Goal: Communication & Community: Share content

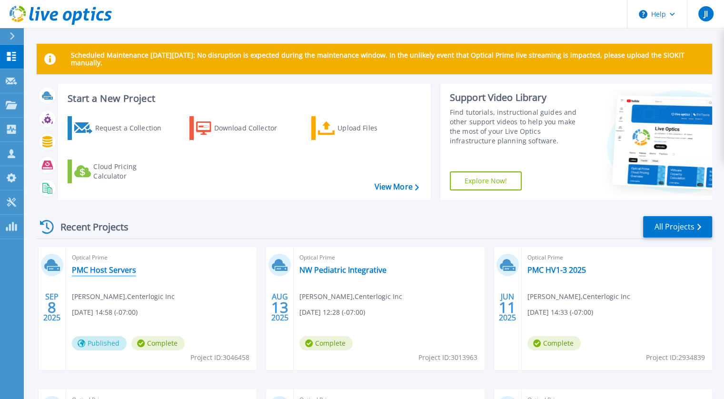
click at [116, 269] on link "PMC Host Servers" at bounding box center [104, 270] width 64 height 10
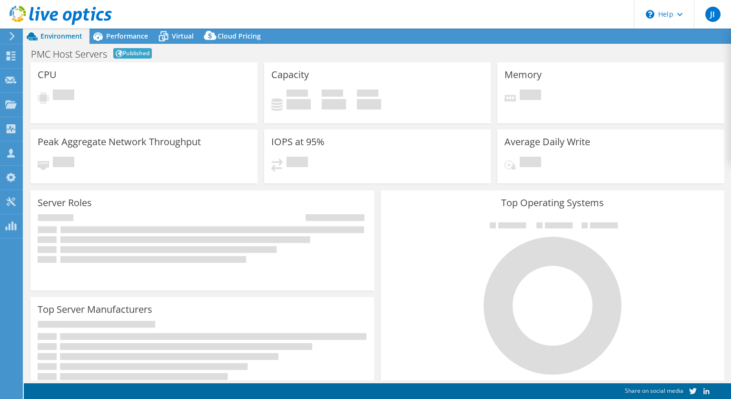
select select "USD"
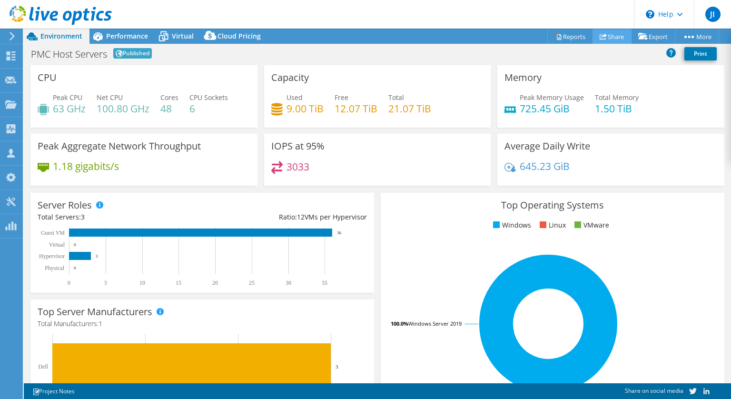
click at [611, 34] on link "Share" at bounding box center [611, 36] width 39 height 15
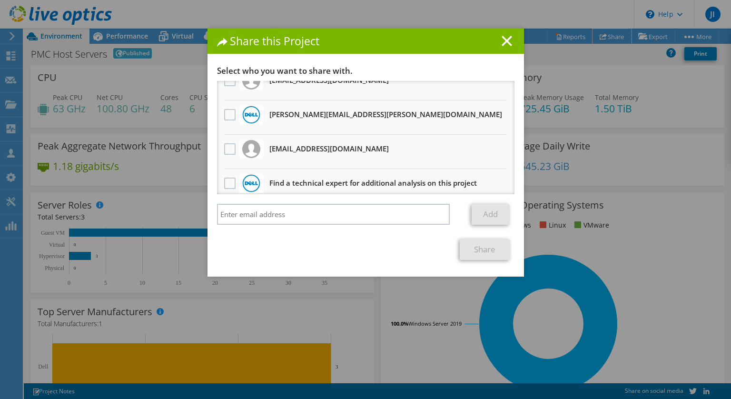
scroll to position [22, 0]
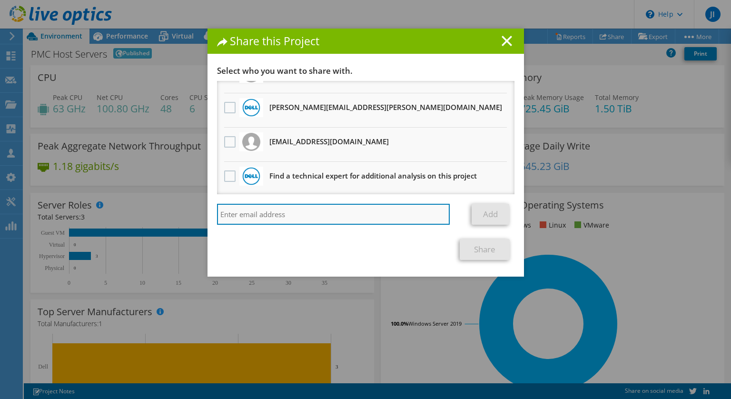
click at [259, 212] on input "search" at bounding box center [333, 214] width 233 height 21
type input "[PERSON_NAME]"
drag, startPoint x: 248, startPoint y: 209, endPoint x: 191, endPoint y: 211, distance: 57.1
click at [191, 211] on div "Share this Project Link other users to this project Changes can be overwritten …" at bounding box center [365, 200] width 731 height 342
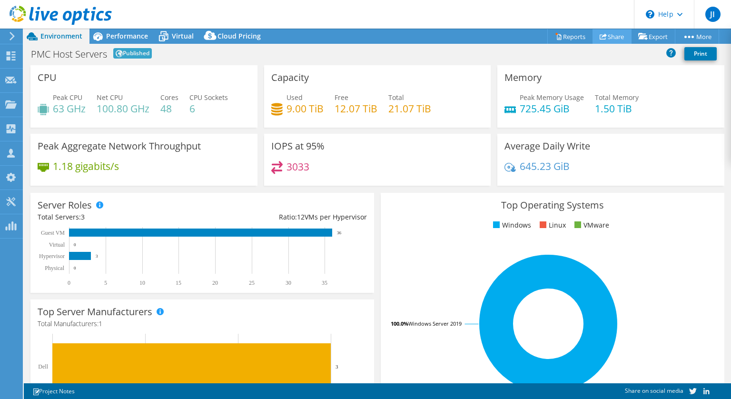
click at [605, 36] on link "Share" at bounding box center [611, 36] width 39 height 15
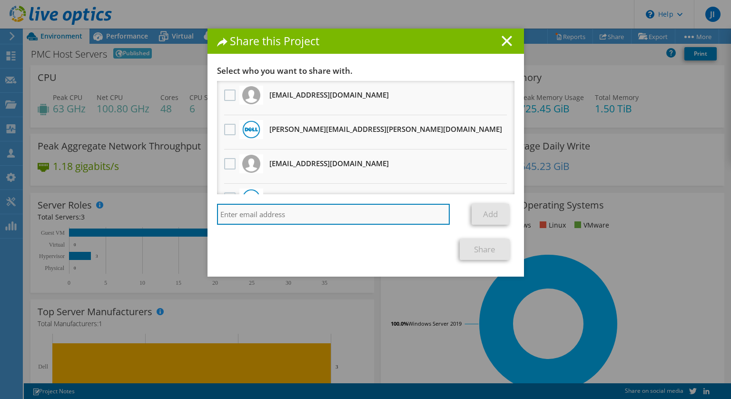
click at [259, 215] on input "search" at bounding box center [333, 214] width 233 height 21
paste input "[PERSON_NAME][EMAIL_ADDRESS][PERSON_NAME][DOMAIN_NAME]"
type input "[PERSON_NAME][EMAIL_ADDRESS][PERSON_NAME][DOMAIN_NAME]"
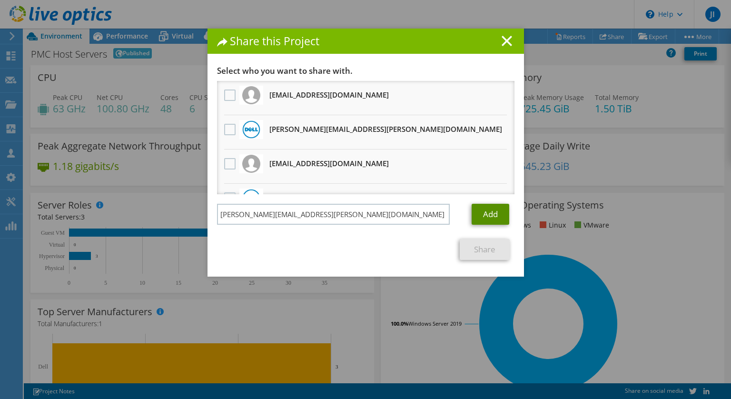
click at [490, 215] on link "Add" at bounding box center [491, 214] width 38 height 21
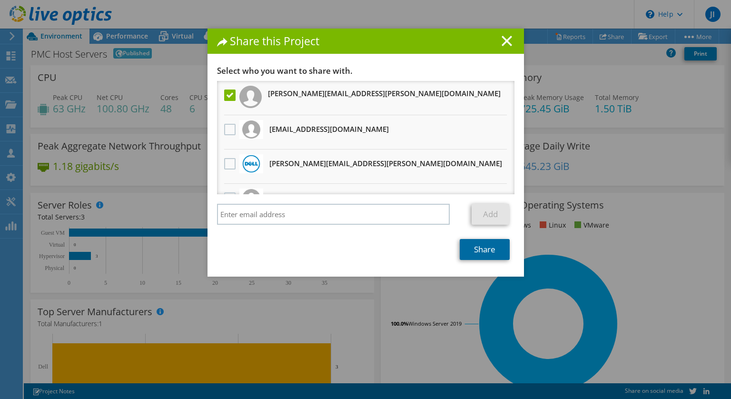
click at [487, 248] on link "Share" at bounding box center [485, 249] width 50 height 21
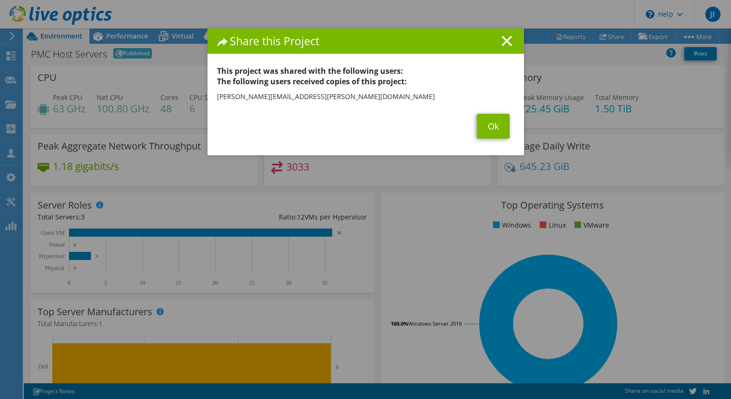
drag, startPoint x: 421, startPoint y: 42, endPoint x: 441, endPoint y: 42, distance: 20.0
click at [441, 42] on h1 "Share this Project" at bounding box center [365, 41] width 297 height 11
click at [495, 127] on link "Ok" at bounding box center [493, 126] width 33 height 25
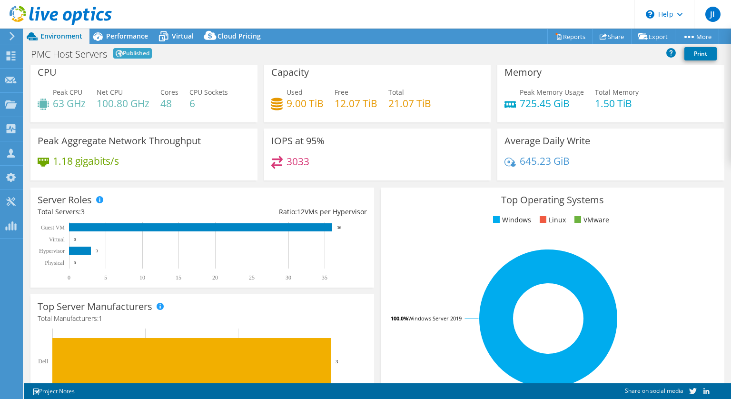
scroll to position [0, 0]
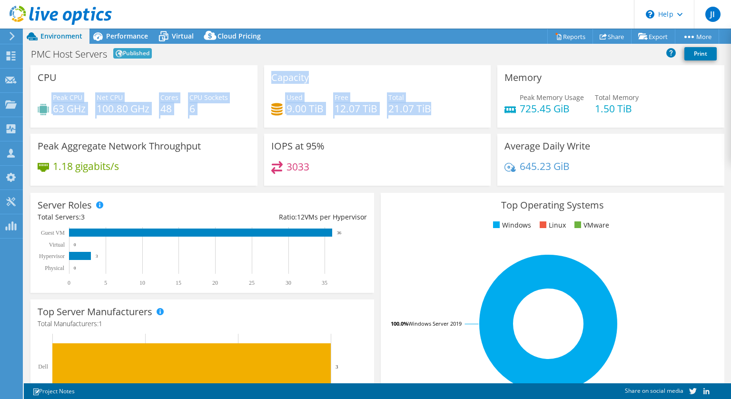
drag, startPoint x: 432, startPoint y: 105, endPoint x: 253, endPoint y: 81, distance: 180.9
click at [253, 81] on div "CPU Peak CPU 63 GHz Net CPU 100.80 GHz Cores 48 CPU Sockets 6 Capacity Used 9.0…" at bounding box center [377, 128] width 700 height 127
drag, startPoint x: 253, startPoint y: 81, endPoint x: 219, endPoint y: 114, distance: 46.8
click at [219, 114] on div "Peak CPU 63 GHz Net CPU 100.80 GHz Cores 48 CPU Sockets 6" at bounding box center [144, 107] width 213 height 31
click at [217, 115] on div "Peak CPU 63 GHz Net CPU 100.80 GHz Cores 48 CPU Sockets 6" at bounding box center [144, 107] width 213 height 31
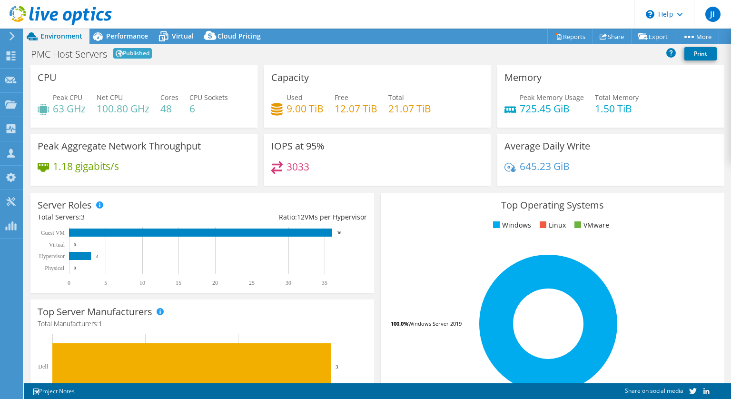
click at [404, 349] on rect at bounding box center [548, 323] width 321 height 167
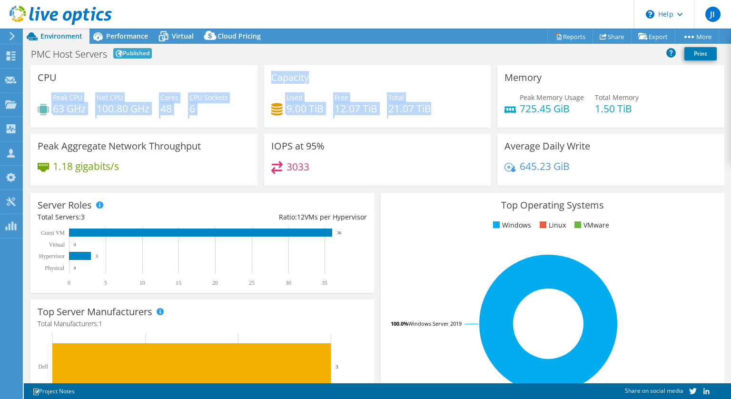
drag, startPoint x: 51, startPoint y: 107, endPoint x: 469, endPoint y: 105, distance: 417.7
click at [469, 105] on div "CPU Peak CPU 63 GHz Net CPU 100.80 GHz Cores 48 CPU Sockets 6 Capacity Used 9.0…" at bounding box center [377, 128] width 700 height 127
click at [468, 105] on div "Used 9.00 TiB Free 12.07 TiB Total 21.07 TiB" at bounding box center [377, 107] width 213 height 31
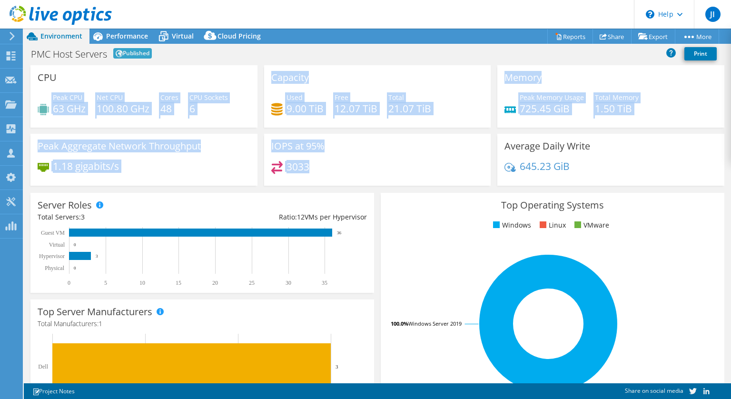
drag, startPoint x: 322, startPoint y: 170, endPoint x: 42, endPoint y: 87, distance: 292.3
click at [42, 87] on div "CPU Peak CPU 63 GHz Net CPU 100.80 GHz Cores 48 CPU Sockets 6 Capacity Used 9.0…" at bounding box center [377, 128] width 700 height 127
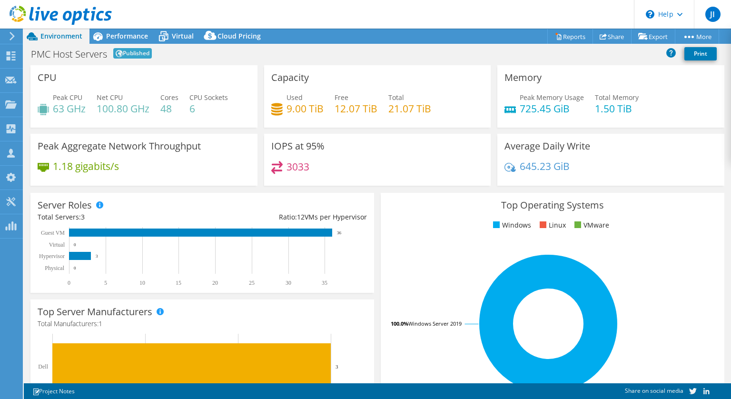
click at [238, 59] on div "PMC Host Servers Published Print" at bounding box center [377, 54] width 707 height 18
drag, startPoint x: 517, startPoint y: 107, endPoint x: 632, endPoint y: 106, distance: 115.1
click at [632, 106] on div "Peak Memory Usage 725.45 GiB Total Memory 1.50 TiB" at bounding box center [610, 107] width 213 height 31
click at [632, 106] on h4 "1.50 TiB" at bounding box center [617, 108] width 44 height 10
click at [632, 114] on div "Peak Memory Usage 725.45 GiB Total Memory 1.50 TiB" at bounding box center [610, 107] width 213 height 31
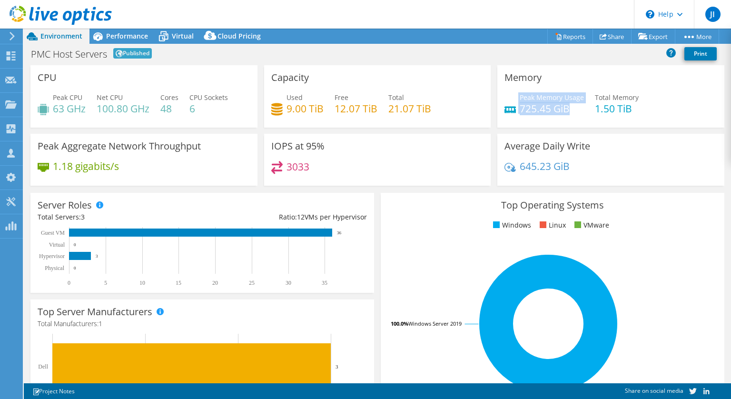
drag, startPoint x: 513, startPoint y: 109, endPoint x: 571, endPoint y: 105, distance: 58.6
click at [571, 105] on div "Peak Memory Usage 725.45 GiB" at bounding box center [543, 102] width 79 height 21
drag, startPoint x: 571, startPoint y: 105, endPoint x: 626, endPoint y: 104, distance: 54.2
click at [626, 103] on h4 "1.50 TiB" at bounding box center [617, 108] width 44 height 10
drag, startPoint x: 633, startPoint y: 107, endPoint x: 513, endPoint y: 96, distance: 120.4
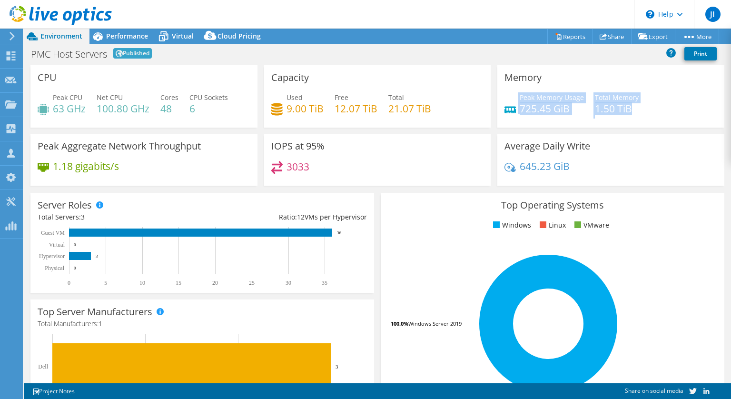
click at [513, 96] on div "Peak Memory Usage 725.45 GiB Total Memory 1.50 TiB" at bounding box center [610, 107] width 213 height 31
click at [635, 108] on div "Peak Memory Usage 725.45 GiB Total Memory 1.50 TiB" at bounding box center [610, 107] width 213 height 31
drag, startPoint x: 634, startPoint y: 107, endPoint x: 505, endPoint y: 98, distance: 128.7
click at [505, 98] on div "Peak Memory Usage 725.45 GiB Total Memory 1.50 TiB" at bounding box center [610, 107] width 213 height 31
click at [655, 105] on div "Peak Memory Usage 725.45 GiB Total Memory 1.50 TiB" at bounding box center [610, 107] width 213 height 31
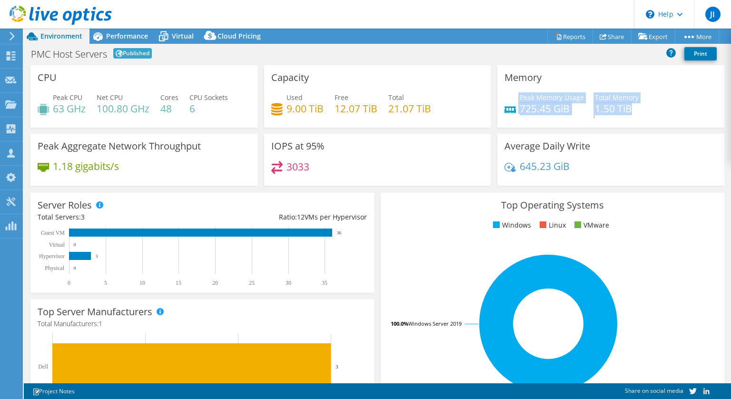
drag, startPoint x: 627, startPoint y: 108, endPoint x: 503, endPoint y: 98, distance: 124.2
click at [504, 98] on div "Peak Memory Usage 725.45 GiB Total Memory 1.50 TiB" at bounding box center [610, 107] width 213 height 31
click at [649, 104] on div "Peak Memory Usage 725.45 GiB Total Memory 1.50 TiB" at bounding box center [610, 107] width 213 height 31
drag, startPoint x: 632, startPoint y: 107, endPoint x: 499, endPoint y: 103, distance: 133.3
click at [499, 103] on div "Memory Peak Memory Usage 725.45 GiB Total Memory 1.50 TiB" at bounding box center [610, 96] width 227 height 62
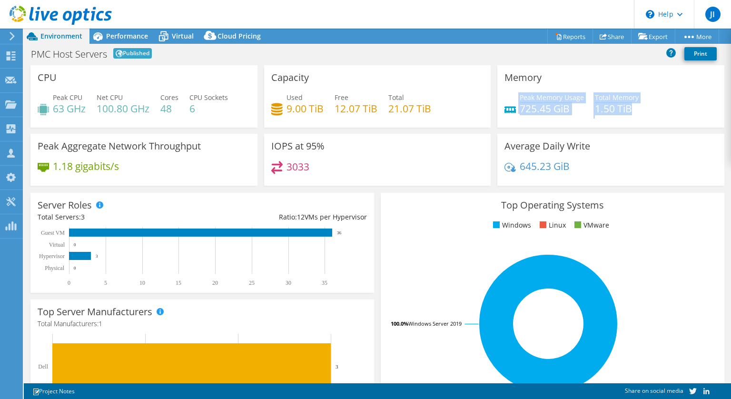
drag, startPoint x: 499, startPoint y: 103, endPoint x: 523, endPoint y: 126, distance: 33.7
click at [523, 126] on div "Memory Peak Memory Usage 725.45 GiB Total Memory 1.50 TiB" at bounding box center [610, 96] width 227 height 62
drag, startPoint x: 629, startPoint y: 107, endPoint x: 520, endPoint y: 96, distance: 110.5
click at [520, 96] on div "Peak Memory Usage 725.45 GiB Total Memory 1.50 TiB" at bounding box center [610, 107] width 213 height 31
click at [535, 109] on h4 "725.45 GiB" at bounding box center [552, 108] width 64 height 10
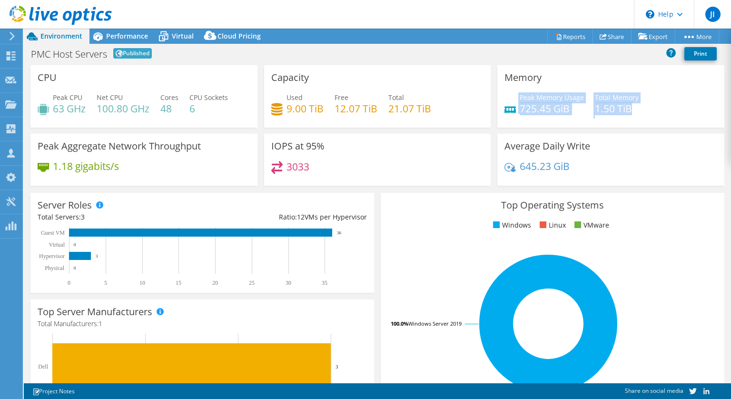
drag, startPoint x: 629, startPoint y: 108, endPoint x: 500, endPoint y: 100, distance: 130.1
click at [504, 100] on div "Peak Memory Usage 725.45 GiB Total Memory 1.50 TiB" at bounding box center [610, 107] width 213 height 31
click at [633, 105] on div "Peak Memory Usage 725.45 GiB Total Memory 1.50 TiB" at bounding box center [610, 107] width 213 height 31
drag, startPoint x: 631, startPoint y: 109, endPoint x: 502, endPoint y: 94, distance: 130.3
click at [504, 94] on div "Peak Memory Usage 725.45 GiB Total Memory 1.50 TiB" at bounding box center [610, 107] width 213 height 31
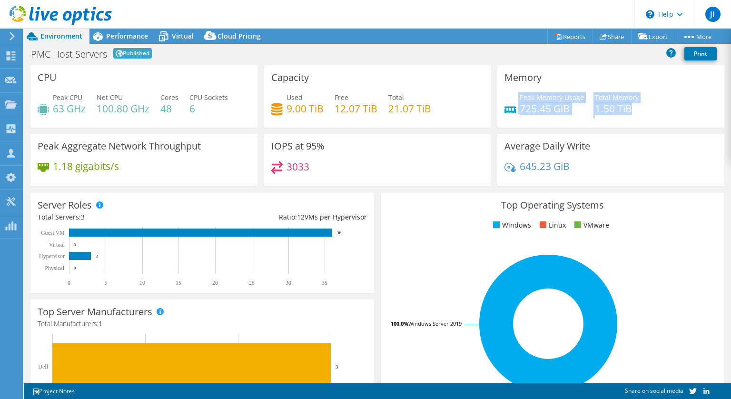
click at [632, 108] on h4 "1.50 TiB" at bounding box center [617, 108] width 44 height 10
drag, startPoint x: 634, startPoint y: 107, endPoint x: 511, endPoint y: 98, distance: 122.6
click at [511, 98] on div "Peak Memory Usage 725.45 GiB Total Memory 1.50 TiB" at bounding box center [610, 107] width 213 height 31
click at [635, 106] on div "Peak Memory Usage 725.45 GiB Total Memory 1.50 TiB" at bounding box center [610, 107] width 213 height 31
drag, startPoint x: 629, startPoint y: 108, endPoint x: 512, endPoint y: 94, distance: 117.9
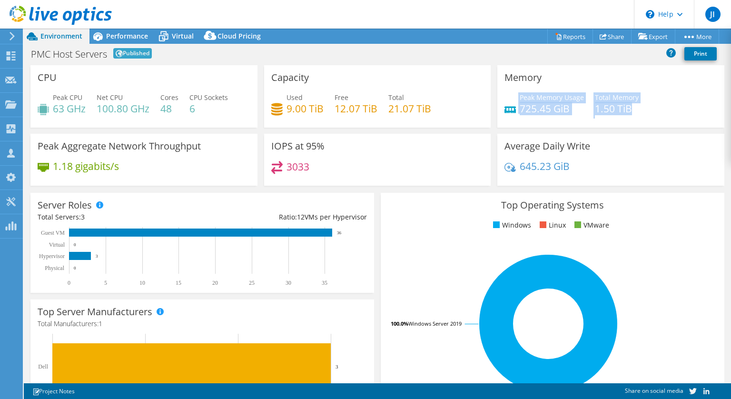
click at [512, 94] on div "Peak Memory Usage 725.45 GiB Total Memory 1.50 TiB" at bounding box center [610, 107] width 213 height 31
click at [637, 110] on div "Peak Memory Usage 725.45 GiB Total Memory 1.50 TiB" at bounding box center [610, 107] width 213 height 31
drag, startPoint x: 602, startPoint y: 107, endPoint x: 515, endPoint y: 94, distance: 87.5
click at [515, 94] on div "Peak Memory Usage 725.45 GiB Total Memory 1.50 TiB" at bounding box center [610, 107] width 213 height 31
drag, startPoint x: 515, startPoint y: 94, endPoint x: 629, endPoint y: 108, distance: 114.2
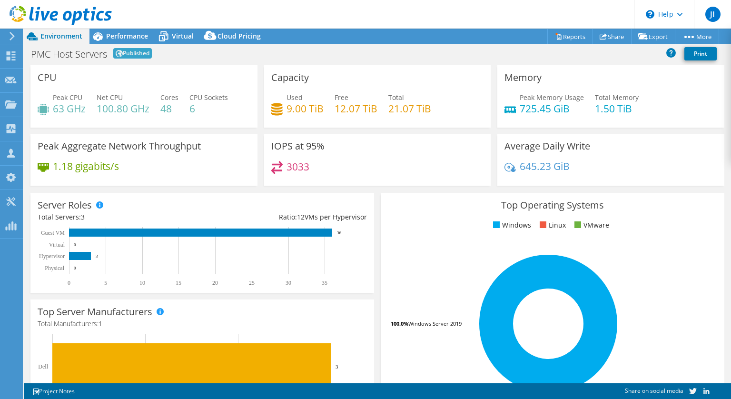
click at [629, 109] on h4 "1.50 TiB" at bounding box center [617, 108] width 44 height 10
drag, startPoint x: 632, startPoint y: 105, endPoint x: 515, endPoint y: 96, distance: 117.0
click at [515, 96] on div "Peak Memory Usage 725.45 GiB Total Memory 1.50 TiB" at bounding box center [610, 107] width 213 height 31
click at [572, 108] on h4 "725.45 GiB" at bounding box center [552, 108] width 64 height 10
drag, startPoint x: 641, startPoint y: 110, endPoint x: 514, endPoint y: 98, distance: 128.0
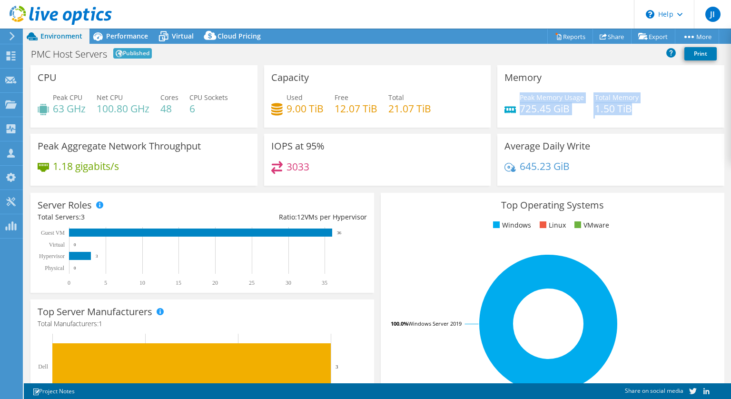
click at [514, 98] on div "Peak Memory Usage 725.45 GiB Total Memory 1.50 TiB" at bounding box center [610, 107] width 213 height 31
click at [636, 105] on div "Peak Memory Usage 725.45 GiB Total Memory 1.50 TiB" at bounding box center [610, 107] width 213 height 31
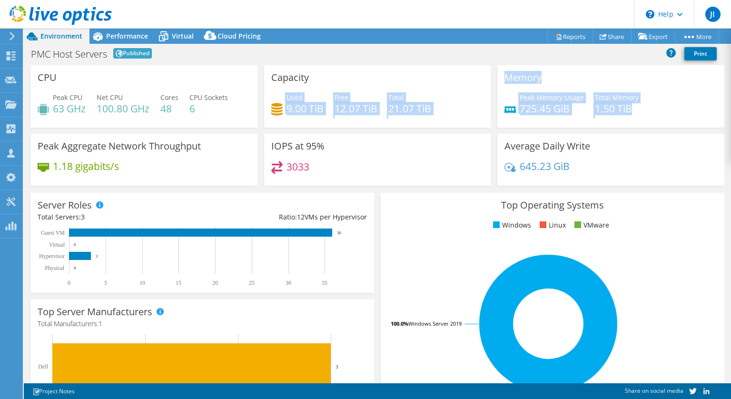
drag, startPoint x: 626, startPoint y: 108, endPoint x: 479, endPoint y: 76, distance: 150.4
click at [479, 76] on div "CPU Peak CPU 63 GHz Net CPU 100.80 GHz Cores 48 CPU Sockets 6 Capacity Used 9.0…" at bounding box center [377, 128] width 700 height 127
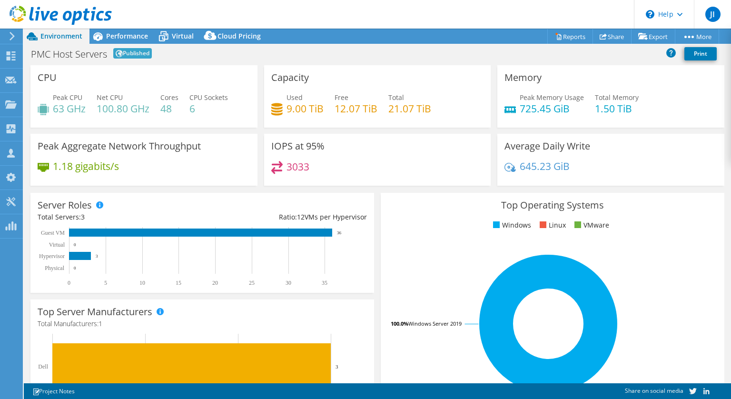
click at [660, 103] on div "Peak Memory Usage 725.45 GiB Total Memory 1.50 TiB" at bounding box center [610, 107] width 213 height 31
drag, startPoint x: 626, startPoint y: 105, endPoint x: 496, endPoint y: 76, distance: 133.2
click at [497, 76] on div "Memory Peak Memory Usage 725.45 GiB Total Memory 1.50 TiB" at bounding box center [610, 96] width 227 height 62
click at [639, 111] on div "Peak Memory Usage 725.45 GiB Total Memory 1.50 TiB" at bounding box center [610, 107] width 213 height 31
drag, startPoint x: 635, startPoint y: 109, endPoint x: 497, endPoint y: 73, distance: 143.1
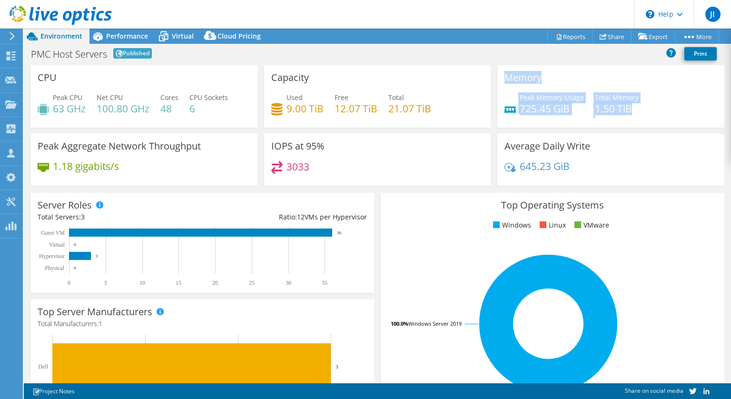
click at [497, 73] on div "Memory Peak Memory Usage 725.45 GiB Total Memory 1.50 TiB" at bounding box center [610, 96] width 227 height 62
click at [631, 109] on h4 "1.50 TiB" at bounding box center [617, 108] width 44 height 10
drag, startPoint x: 634, startPoint y: 109, endPoint x: 498, endPoint y: 76, distance: 139.6
click at [498, 76] on div "Memory Peak Memory Usage 725.45 GiB Total Memory 1.50 TiB" at bounding box center [610, 96] width 227 height 62
click at [643, 75] on div "Memory Peak Memory Usage 725.45 GiB Total Memory 1.50 TiB" at bounding box center [610, 96] width 227 height 62
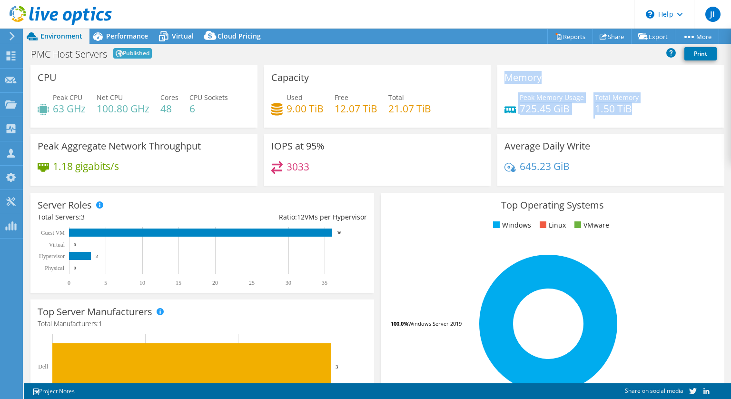
drag, startPoint x: 628, startPoint y: 107, endPoint x: 503, endPoint y: 76, distance: 128.9
click at [503, 76] on div "Memory Peak Memory Usage 725.45 GiB Total Memory 1.50 TiB" at bounding box center [610, 96] width 227 height 62
click at [639, 109] on div "Peak Memory Usage 725.45 GiB Total Memory 1.50 TiB" at bounding box center [610, 107] width 213 height 31
drag, startPoint x: 632, startPoint y: 106, endPoint x: 499, endPoint y: 75, distance: 136.9
click at [499, 75] on div "Memory Peak Memory Usage 725.45 GiB Total Memory 1.50 TiB" at bounding box center [610, 96] width 227 height 62
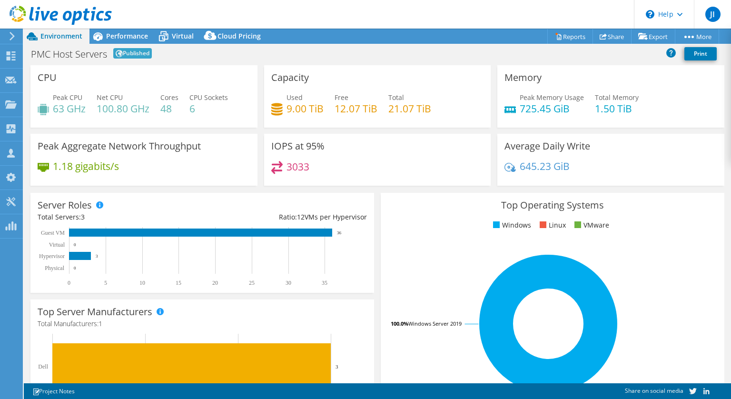
click at [642, 109] on div "Peak Memory Usage 725.45 GiB Total Memory 1.50 TiB" at bounding box center [610, 107] width 213 height 31
drag, startPoint x: 637, startPoint y: 109, endPoint x: 491, endPoint y: 79, distance: 149.2
click at [494, 79] on div "Memory Peak Memory Usage 725.45 GiB Total Memory 1.50 TiB" at bounding box center [611, 96] width 234 height 62
click at [639, 108] on div "Peak Memory Usage 725.45 GiB Total Memory 1.50 TiB" at bounding box center [610, 107] width 213 height 31
drag, startPoint x: 637, startPoint y: 109, endPoint x: 494, endPoint y: 80, distance: 145.1
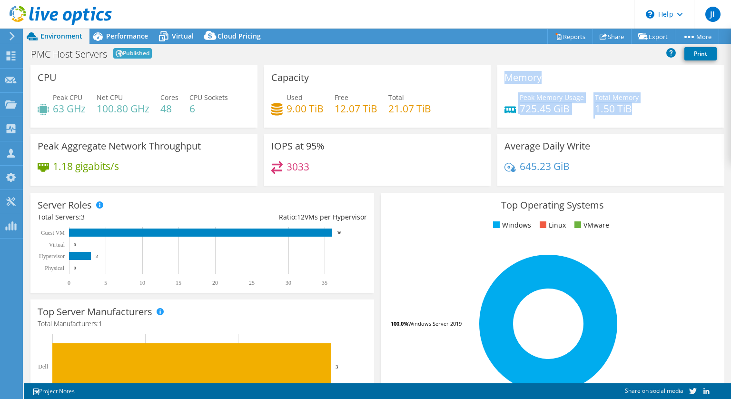
click at [497, 80] on div "Memory Peak Memory Usage 725.45 GiB Total Memory 1.50 TiB" at bounding box center [610, 96] width 227 height 62
click at [632, 109] on h4 "1.50 TiB" at bounding box center [617, 108] width 44 height 10
